Goal: Transaction & Acquisition: Book appointment/travel/reservation

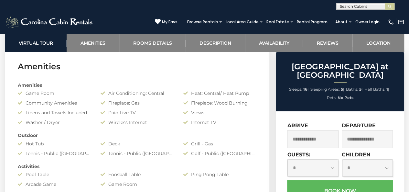
scroll to position [480, 0]
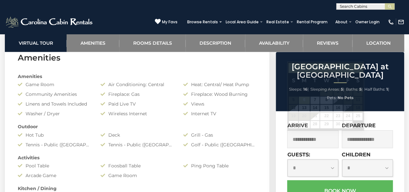
click at [288, 139] on input "text" at bounding box center [312, 139] width 51 height 18
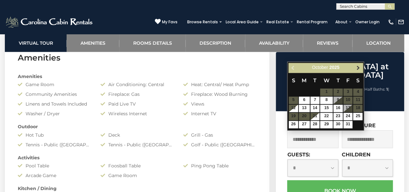
click at [358, 67] on span "Next" at bounding box center [358, 67] width 5 height 5
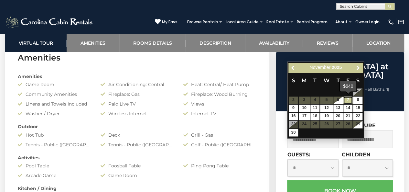
click at [349, 101] on link "7" at bounding box center [347, 99] width 9 height 7
type input "**********"
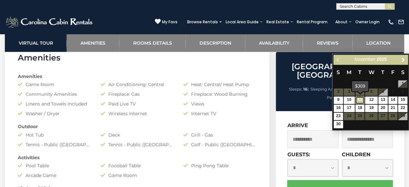
click at [358, 100] on link "11" at bounding box center [359, 99] width 9 height 7
type input "**********"
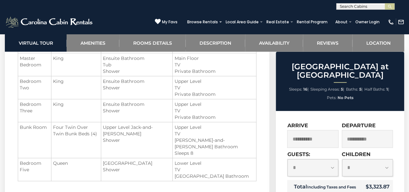
scroll to position [789, 0]
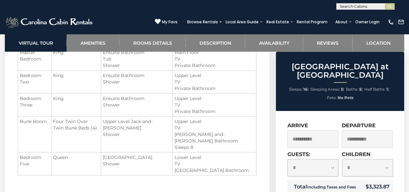
click at [334, 168] on select "**********" at bounding box center [312, 167] width 51 height 17
select select "**"
click at [287, 159] on select "**********" at bounding box center [312, 167] width 51 height 17
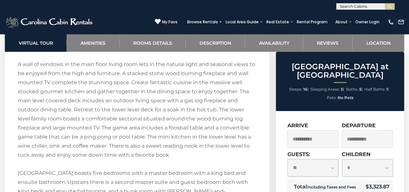
scroll to position [1069, 0]
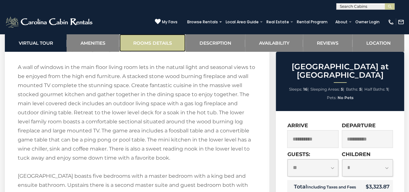
click at [158, 37] on link "Rooms Details" at bounding box center [152, 43] width 66 height 18
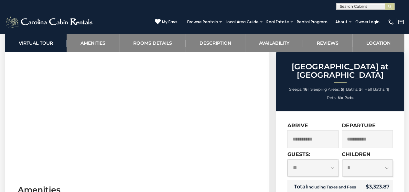
scroll to position [341, 0]
click at [264, 107] on section "Virtual Tour" at bounding box center [137, 82] width 264 height 197
drag, startPoint x: 6, startPoint y: 134, endPoint x: 187, endPoint y: 166, distance: 184.1
click at [187, 166] on section "Virtual Tour" at bounding box center [137, 82] width 264 height 197
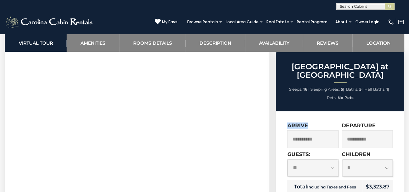
click at [111, 159] on section "Virtual Tour" at bounding box center [137, 82] width 264 height 197
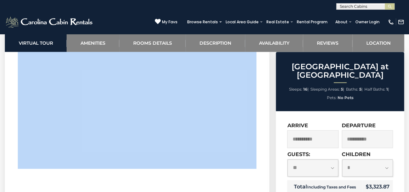
click at [111, 159] on section "Virtual Tour" at bounding box center [137, 82] width 264 height 197
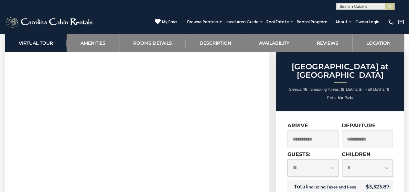
drag, startPoint x: 4, startPoint y: 109, endPoint x: 0, endPoint y: 60, distance: 48.3
click at [166, 157] on section "Virtual Tour" at bounding box center [137, 82] width 264 height 197
click at [147, 42] on link "Rooms Details" at bounding box center [152, 43] width 66 height 18
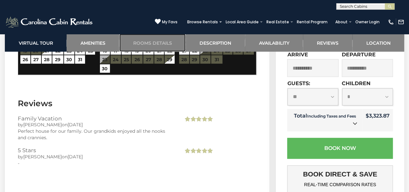
scroll to position [1954, 0]
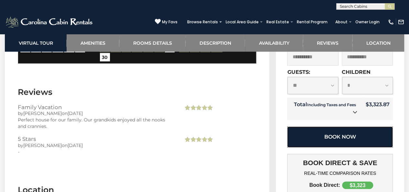
click at [323, 126] on button "Book Now" at bounding box center [340, 136] width 106 height 21
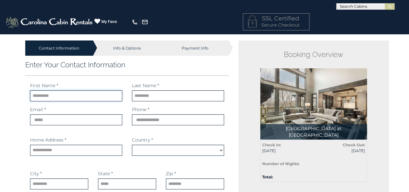
click at [72, 95] on input "text" at bounding box center [76, 95] width 92 height 11
type input "****"
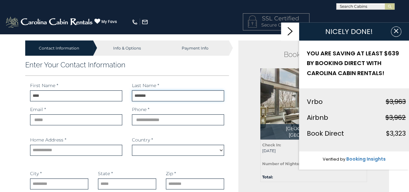
type input "*******"
select select "*********"
type input "**********"
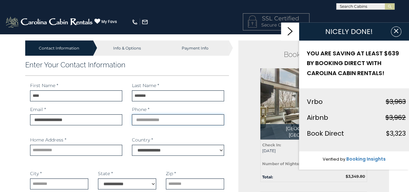
click at [167, 123] on input "phone" at bounding box center [178, 119] width 92 height 11
type input "**********"
click at [92, 152] on input "text" at bounding box center [76, 149] width 92 height 11
type input "*"
type input "**********"
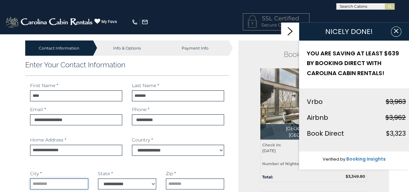
click at [73, 188] on input "text" at bounding box center [59, 183] width 58 height 11
type input "**********"
click at [118, 185] on select "**********" at bounding box center [127, 183] width 58 height 11
select select "**"
click at [98, 178] on select "**********" at bounding box center [127, 183] width 58 height 11
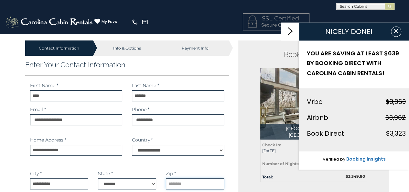
click at [202, 186] on input "text" at bounding box center [195, 183] width 58 height 11
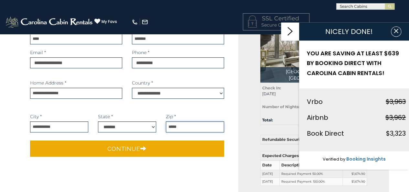
scroll to position [58, 0]
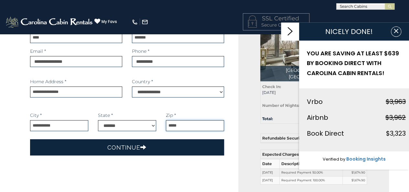
type input "*****"
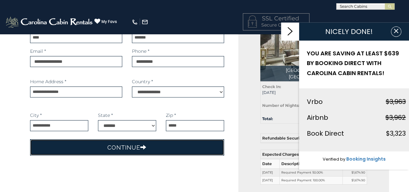
click at [166, 148] on button "Continue" at bounding box center [127, 147] width 194 height 16
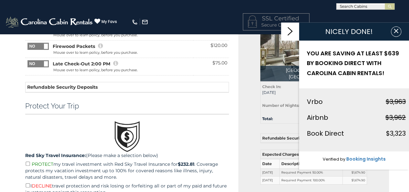
scroll to position [56, 0]
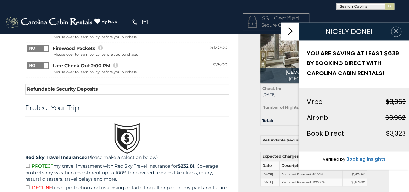
click at [396, 34] on icon "button" at bounding box center [396, 30] width 6 height 6
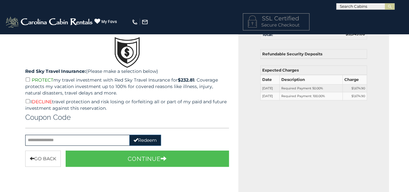
scroll to position [144, 0]
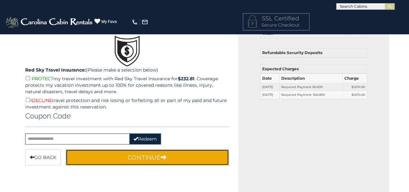
click at [134, 161] on button "Continue" at bounding box center [148, 157] width 164 height 16
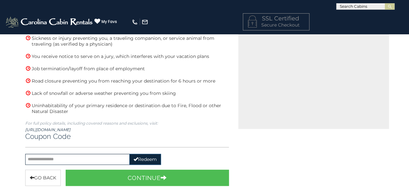
scroll to position [237, 0]
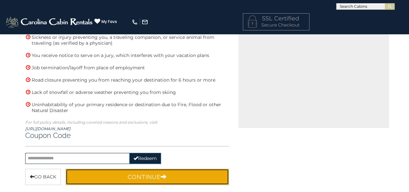
click at [127, 170] on button "Continue" at bounding box center [148, 176] width 164 height 16
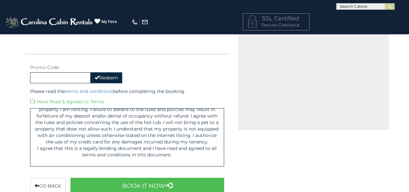
scroll to position [0, 0]
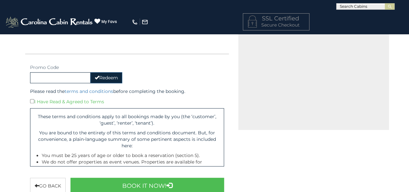
click at [37, 101] on div "I Have Read & Agreed to Terms" at bounding box center [127, 101] width 194 height 7
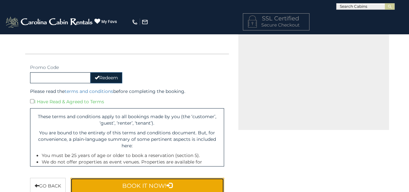
click at [157, 186] on button "Book It Now!" at bounding box center [147, 185] width 154 height 16
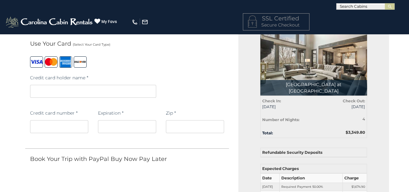
scroll to position [45, 0]
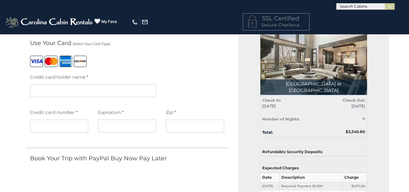
click at [70, 86] on iframe at bounding box center [93, 90] width 126 height 13
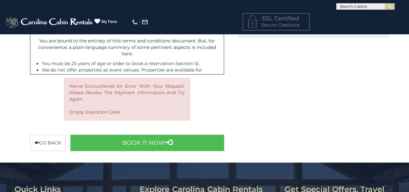
scroll to position [327, 0]
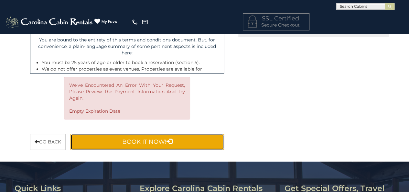
click at [150, 139] on button "Book It Now!" at bounding box center [147, 141] width 154 height 16
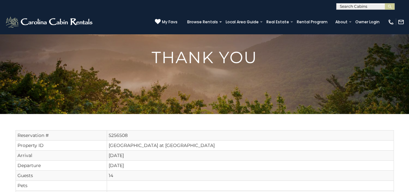
click at [346, 5] on input "text" at bounding box center [364, 8] width 57 height 6
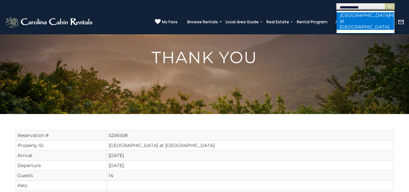
type input "**********"
click at [354, 18] on li "Sunset Ridge Hideaway at Eagles Nest" at bounding box center [365, 20] width 58 height 17
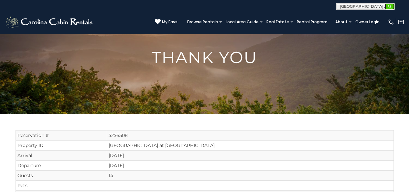
click at [389, 5] on img "submit" at bounding box center [389, 6] width 5 height 5
click at [373, 6] on input "text" at bounding box center [364, 8] width 57 height 6
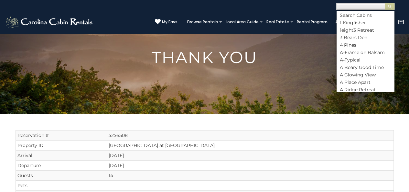
click at [373, 6] on input "text" at bounding box center [364, 8] width 57 height 6
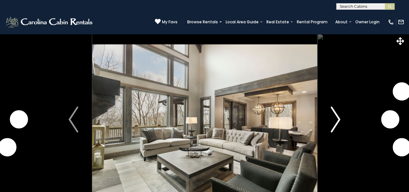
click at [336, 118] on img "Next" at bounding box center [336, 119] width 10 height 26
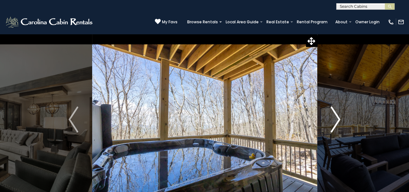
click at [336, 119] on img "Next" at bounding box center [336, 119] width 10 height 26
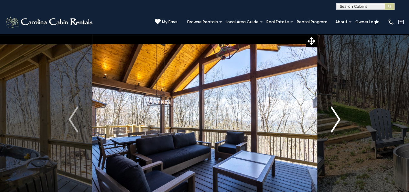
click at [336, 119] on img "Next" at bounding box center [336, 119] width 10 height 26
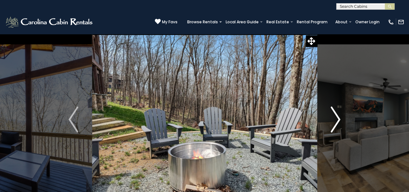
click at [336, 119] on img "Next" at bounding box center [336, 119] width 10 height 26
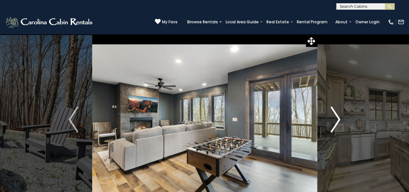
click at [336, 119] on img "Next" at bounding box center [336, 119] width 10 height 26
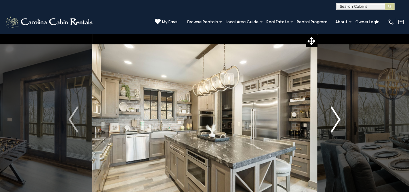
click at [336, 119] on img "Next" at bounding box center [336, 119] width 10 height 26
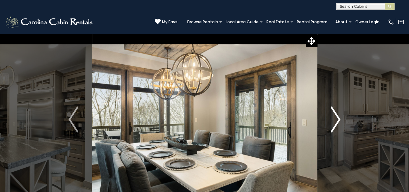
click at [336, 119] on img "Next" at bounding box center [336, 119] width 10 height 26
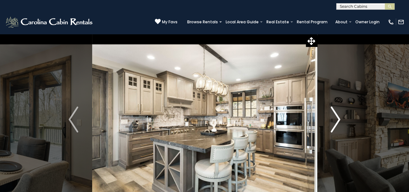
click at [336, 119] on img "Next" at bounding box center [336, 119] width 10 height 26
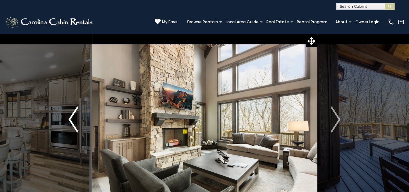
click at [76, 121] on img "Previous" at bounding box center [74, 119] width 10 height 26
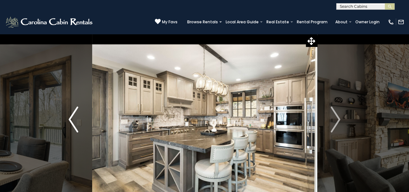
click at [76, 121] on img "Previous" at bounding box center [74, 119] width 10 height 26
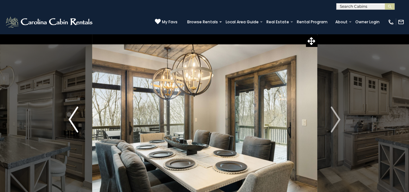
click at [72, 119] on img "Previous" at bounding box center [74, 119] width 10 height 26
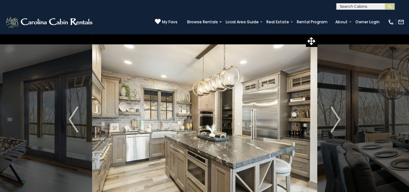
click at [333, 127] on img "Next" at bounding box center [336, 119] width 10 height 26
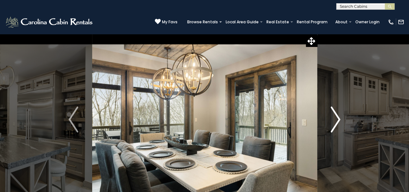
click at [333, 127] on img "Next" at bounding box center [336, 119] width 10 height 26
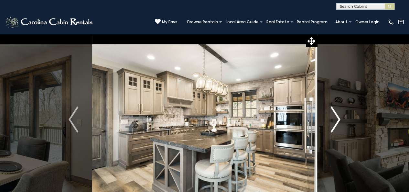
click at [333, 127] on img "Next" at bounding box center [336, 119] width 10 height 26
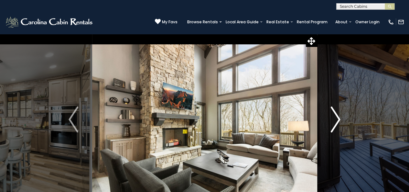
click at [333, 127] on img "Next" at bounding box center [336, 119] width 10 height 26
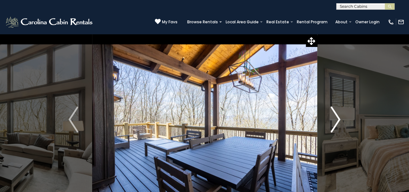
click at [333, 127] on img "Next" at bounding box center [336, 119] width 10 height 26
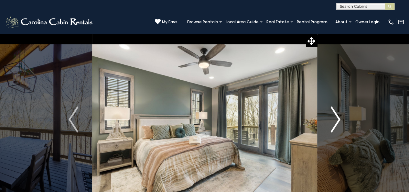
click at [333, 127] on img "Next" at bounding box center [336, 119] width 10 height 26
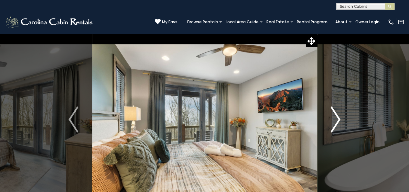
click at [333, 127] on img "Next" at bounding box center [336, 119] width 10 height 26
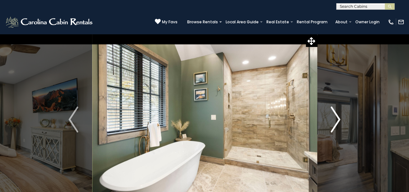
click at [333, 127] on img "Next" at bounding box center [336, 119] width 10 height 26
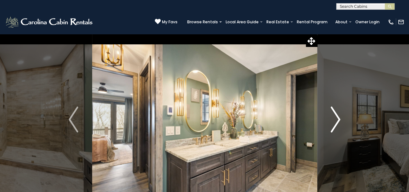
click at [333, 127] on img "Next" at bounding box center [336, 119] width 10 height 26
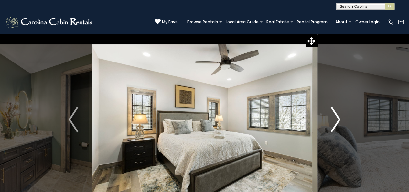
click at [333, 127] on img "Next" at bounding box center [336, 119] width 10 height 26
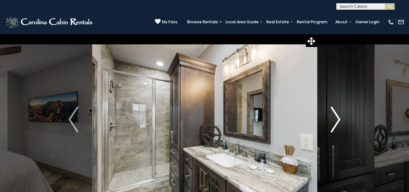
click at [333, 127] on img "Next" at bounding box center [336, 119] width 10 height 26
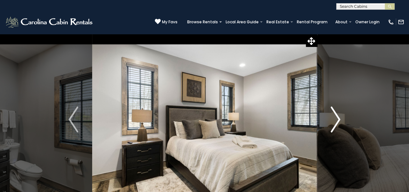
click at [333, 127] on img "Next" at bounding box center [336, 119] width 10 height 26
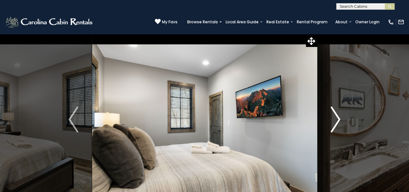
click at [333, 127] on img "Next" at bounding box center [336, 119] width 10 height 26
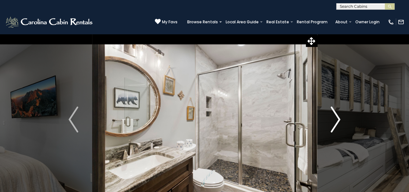
click at [333, 127] on img "Next" at bounding box center [336, 119] width 10 height 26
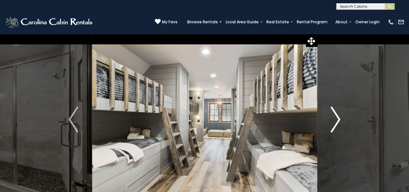
click at [333, 127] on img "Next" at bounding box center [336, 119] width 10 height 26
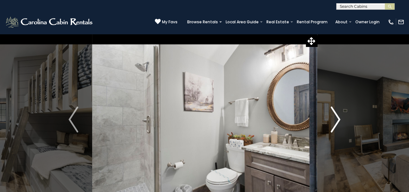
click at [333, 127] on img "Next" at bounding box center [336, 119] width 10 height 26
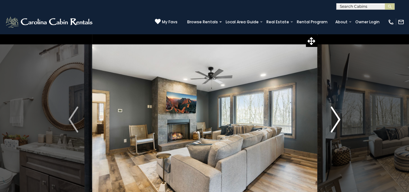
click at [333, 127] on img "Next" at bounding box center [336, 119] width 10 height 26
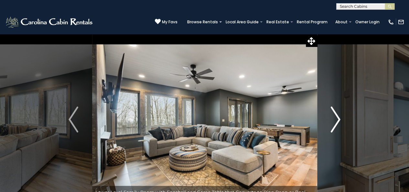
click at [333, 127] on img "Next" at bounding box center [336, 119] width 10 height 26
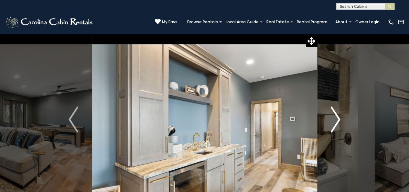
click at [333, 127] on img "Next" at bounding box center [336, 119] width 10 height 26
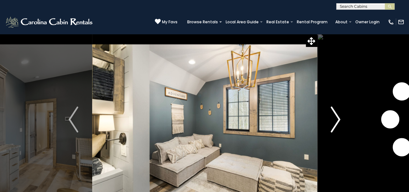
click at [333, 127] on img "Next" at bounding box center [336, 119] width 10 height 26
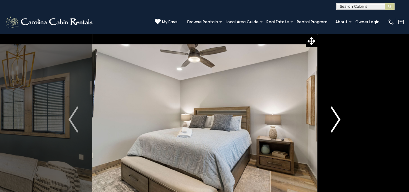
click at [333, 127] on img "Next" at bounding box center [336, 119] width 10 height 26
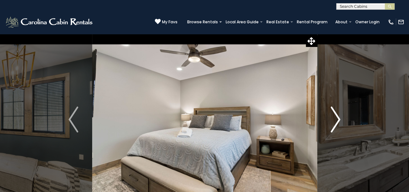
click at [333, 127] on img "Next" at bounding box center [336, 119] width 10 height 26
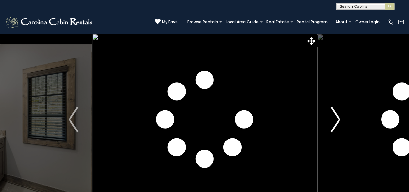
click at [333, 127] on img "Next" at bounding box center [336, 119] width 10 height 26
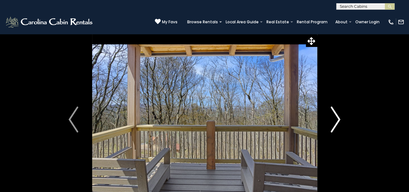
click at [333, 127] on img "Next" at bounding box center [336, 119] width 10 height 26
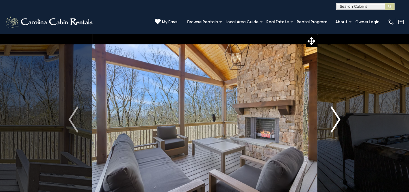
click at [333, 127] on img "Next" at bounding box center [336, 119] width 10 height 26
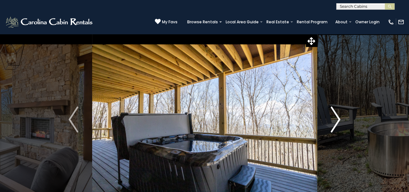
click at [333, 127] on img "Next" at bounding box center [336, 119] width 10 height 26
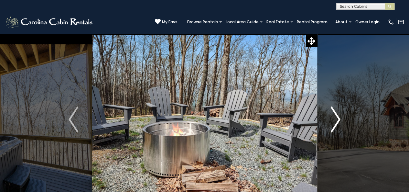
click at [333, 127] on img "Next" at bounding box center [336, 119] width 10 height 26
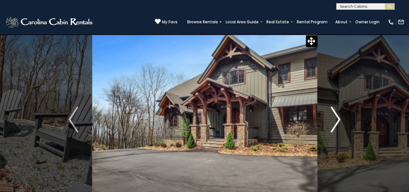
click at [333, 127] on img "Next" at bounding box center [336, 119] width 10 height 26
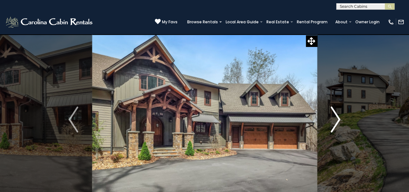
click at [333, 127] on img "Next" at bounding box center [336, 119] width 10 height 26
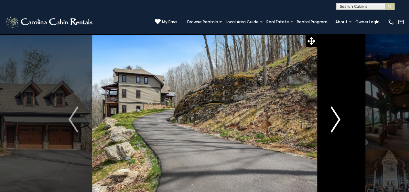
click at [332, 121] on img "Next" at bounding box center [336, 119] width 10 height 26
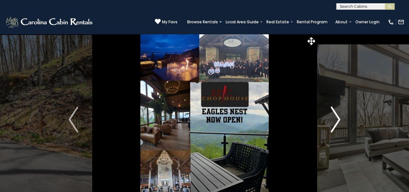
click at [333, 121] on img "Next" at bounding box center [336, 119] width 10 height 26
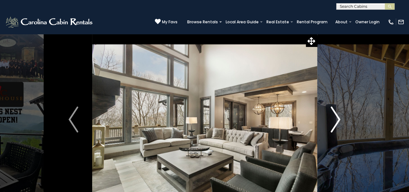
click at [333, 121] on img "Next" at bounding box center [336, 119] width 10 height 26
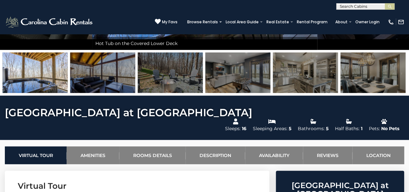
scroll to position [130, 0]
